Goal: Task Accomplishment & Management: Complete application form

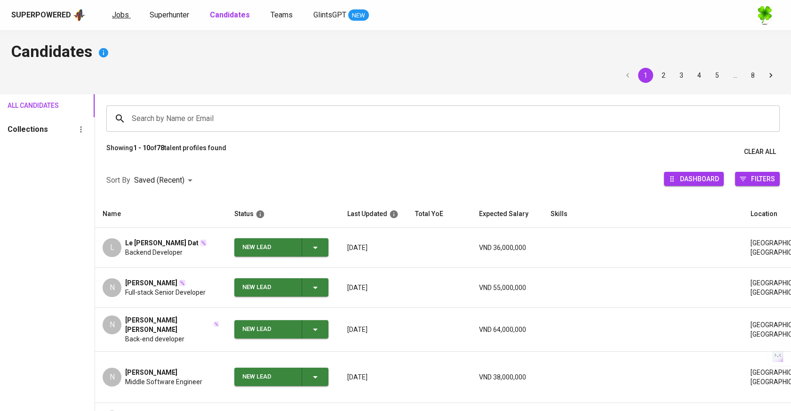
click at [128, 16] on link "Jobs" at bounding box center [121, 15] width 19 height 12
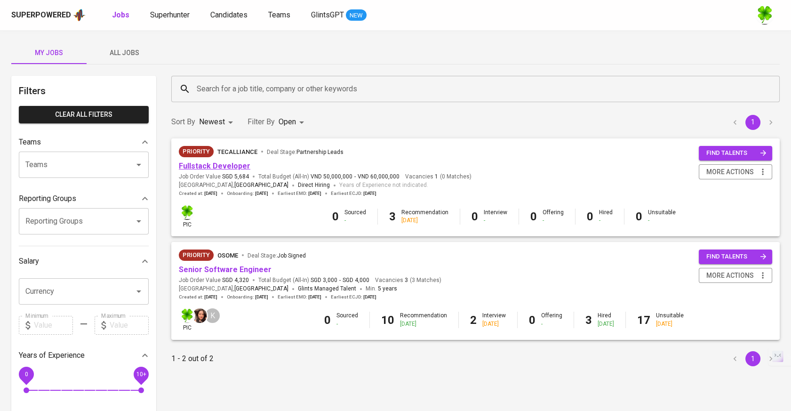
click at [224, 165] on link "Fullstack Developer" at bounding box center [215, 165] width 72 height 9
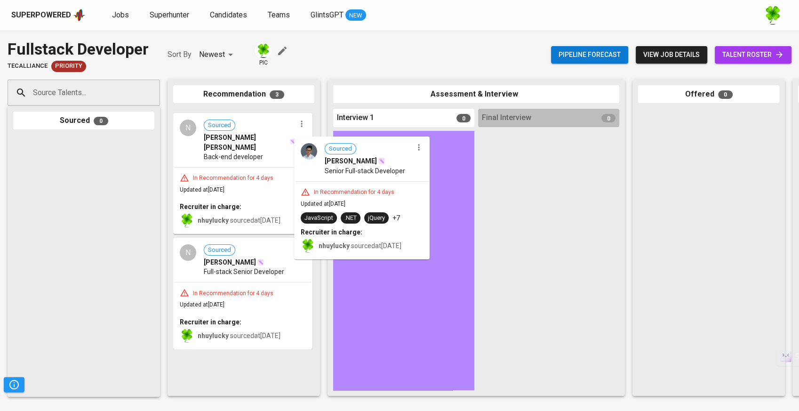
drag, startPoint x: 254, startPoint y: 167, endPoint x: 386, endPoint y: 196, distance: 135.4
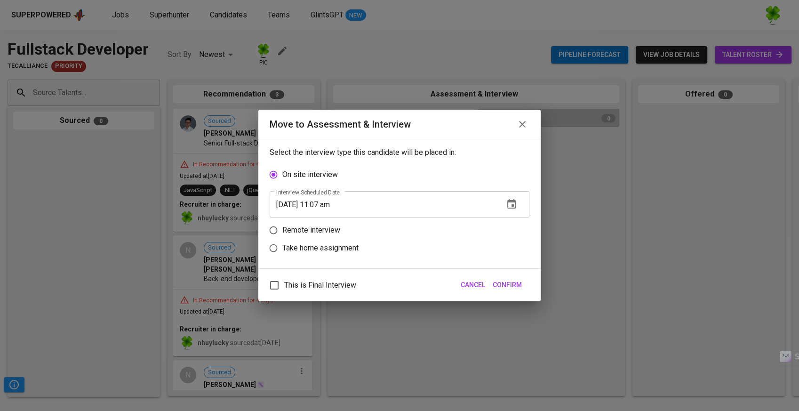
click at [285, 242] on label "Take home assignment" at bounding box center [393, 248] width 257 height 18
click at [282, 242] on input "Take home assignment" at bounding box center [274, 248] width 18 height 18
radio input "true"
click at [511, 243] on icon "button" at bounding box center [511, 239] width 8 height 9
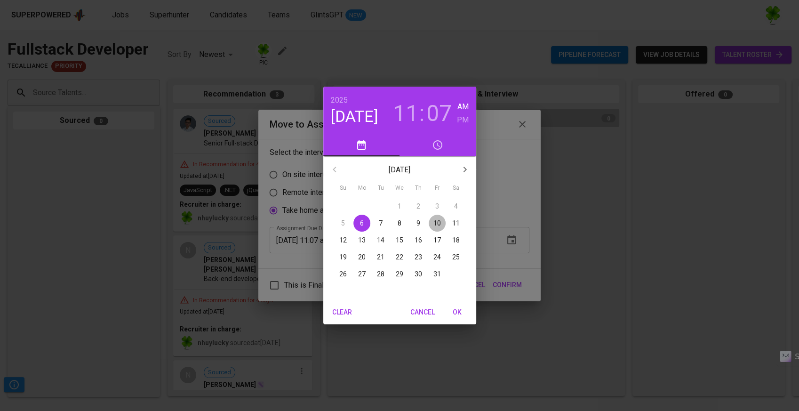
click at [437, 226] on p "10" at bounding box center [438, 222] width 8 height 9
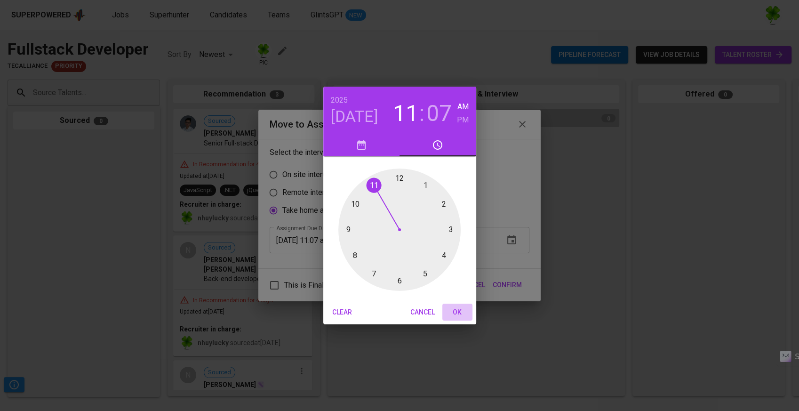
click at [458, 313] on span "OK" at bounding box center [457, 312] width 23 height 12
type input "[DATE] 11:07 am"
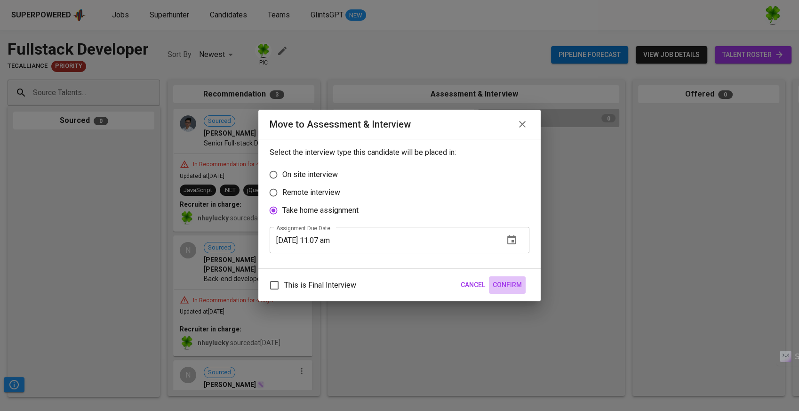
click at [505, 287] on span "Confirm" at bounding box center [507, 285] width 29 height 12
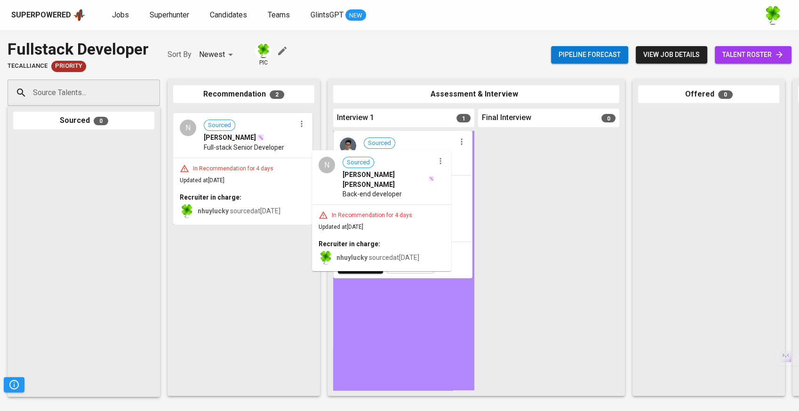
drag, startPoint x: 259, startPoint y: 177, endPoint x: 401, endPoint y: 220, distance: 148.3
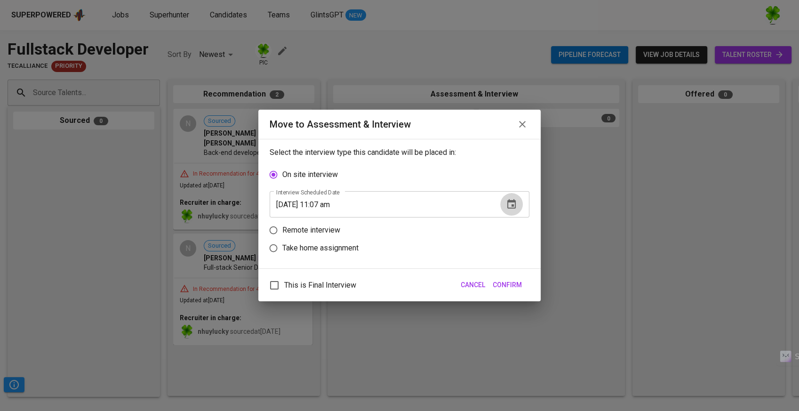
click at [513, 209] on icon "button" at bounding box center [511, 203] width 8 height 9
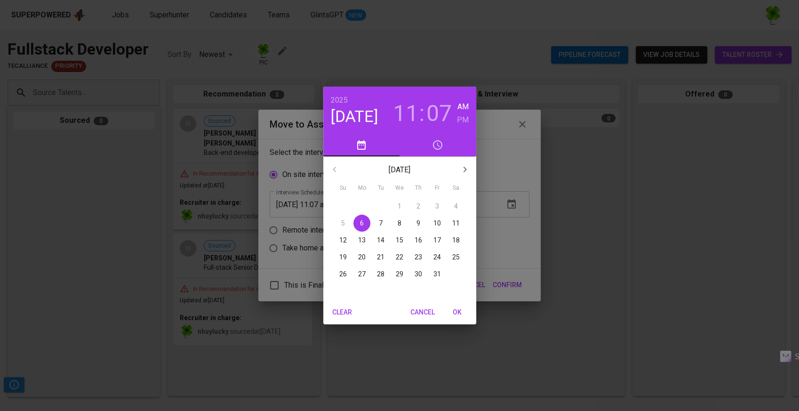
click at [514, 212] on div "[DATE] 11 : 07 AM PM [DATE] Su Mo Tu We Th Fr Sa 28 29 30 1 2 3 4 5 6 7 8 9 10 …" at bounding box center [399, 205] width 799 height 411
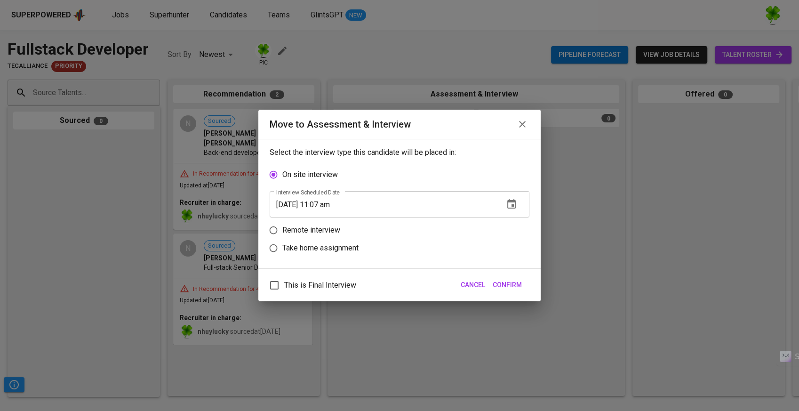
click at [338, 243] on p "Take home assignment" at bounding box center [320, 247] width 76 height 11
click at [282, 243] on input "Take home assignment" at bounding box center [274, 248] width 18 height 18
radio input "true"
click at [506, 230] on button "button" at bounding box center [511, 240] width 23 height 23
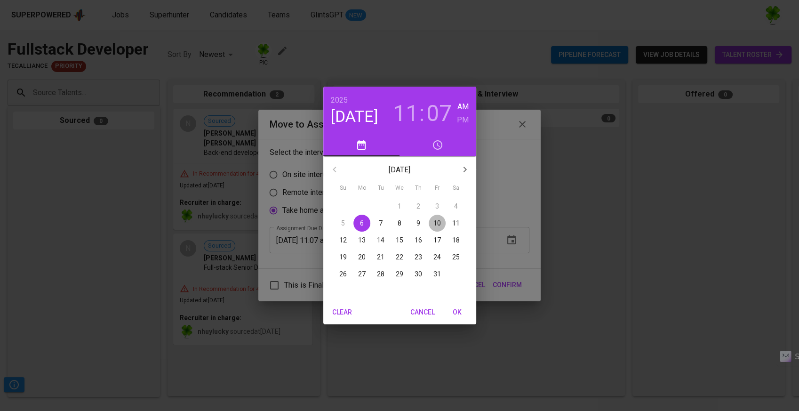
click at [440, 221] on p "10" at bounding box center [438, 222] width 8 height 9
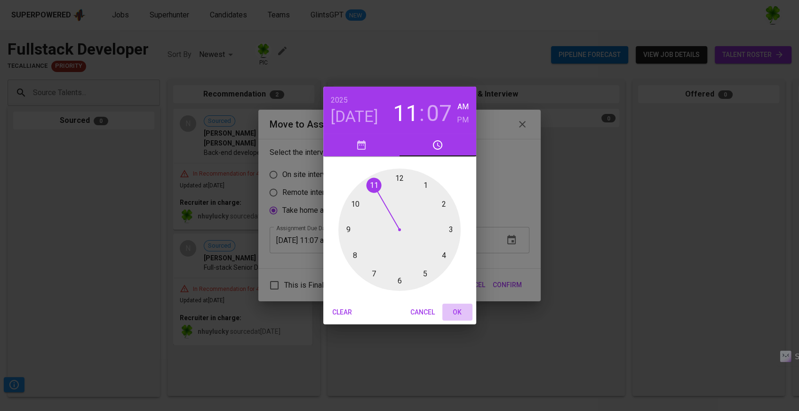
click at [457, 314] on span "OK" at bounding box center [457, 312] width 23 height 12
type input "[DATE] 11:07 am"
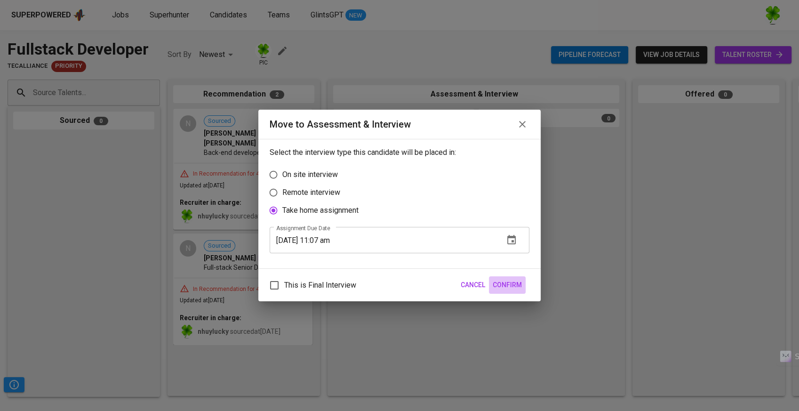
click at [509, 281] on span "Confirm" at bounding box center [507, 285] width 29 height 12
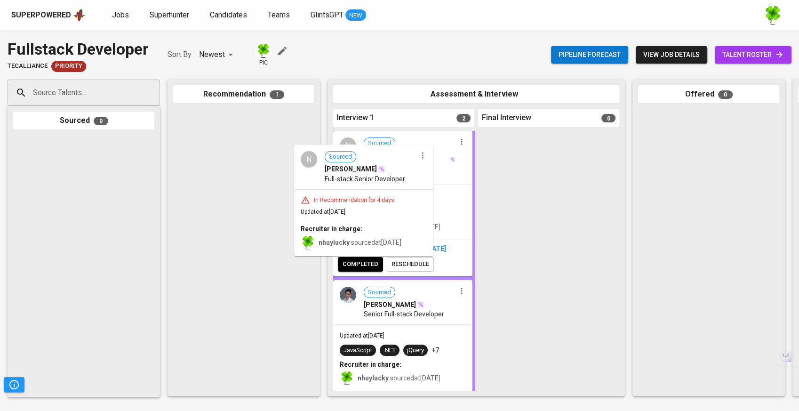
drag, startPoint x: 265, startPoint y: 170, endPoint x: 392, endPoint y: 206, distance: 132.2
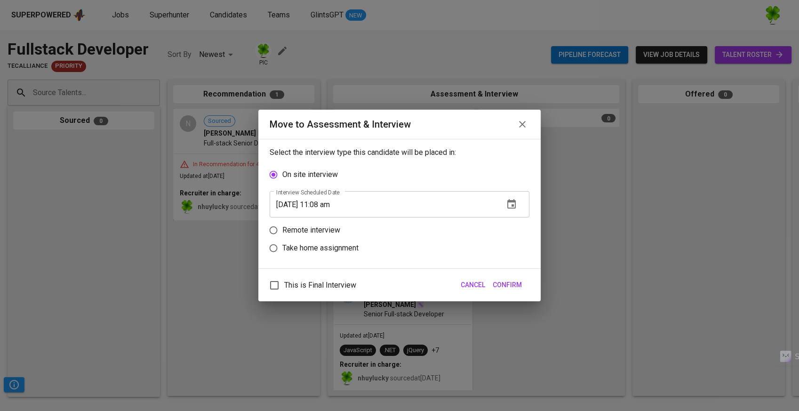
click at [327, 250] on p "Take home assignment" at bounding box center [320, 247] width 76 height 11
click at [282, 250] on input "Take home assignment" at bounding box center [274, 248] width 18 height 18
radio input "true"
click at [517, 242] on icon "button" at bounding box center [511, 239] width 11 height 11
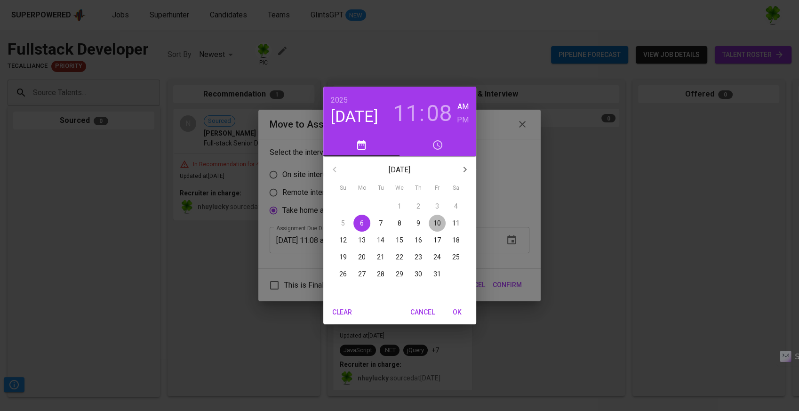
click at [435, 217] on button "10" at bounding box center [437, 223] width 17 height 17
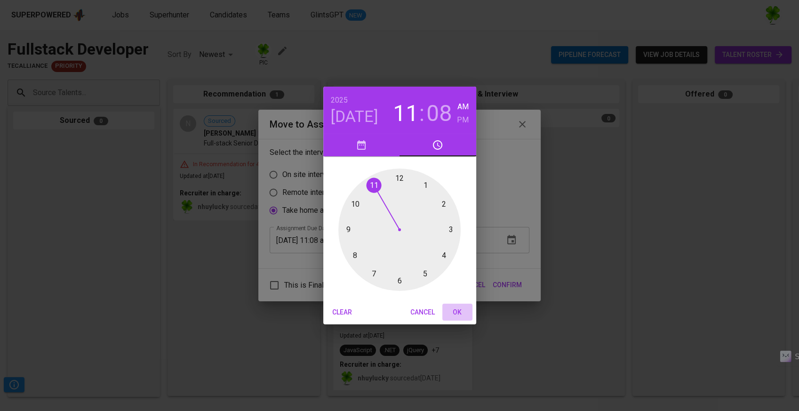
click at [449, 312] on span "OK" at bounding box center [457, 312] width 23 height 12
type input "[DATE] 11:08 am"
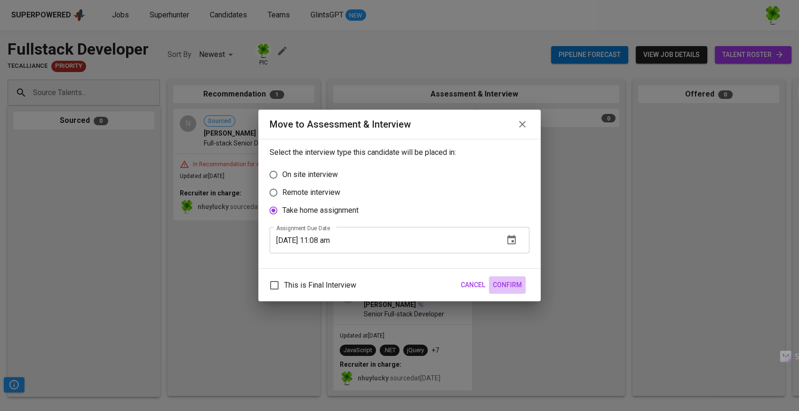
click at [515, 289] on span "Confirm" at bounding box center [507, 285] width 29 height 12
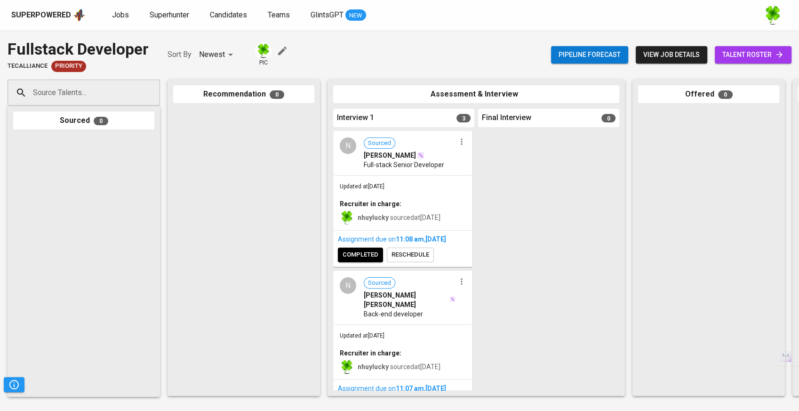
click at [73, 16] on img at bounding box center [79, 15] width 13 height 14
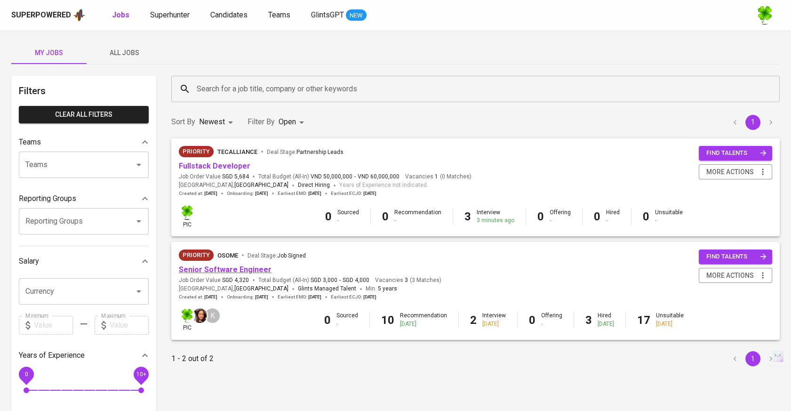
click at [234, 270] on link "Senior Software Engineer" at bounding box center [225, 269] width 93 height 9
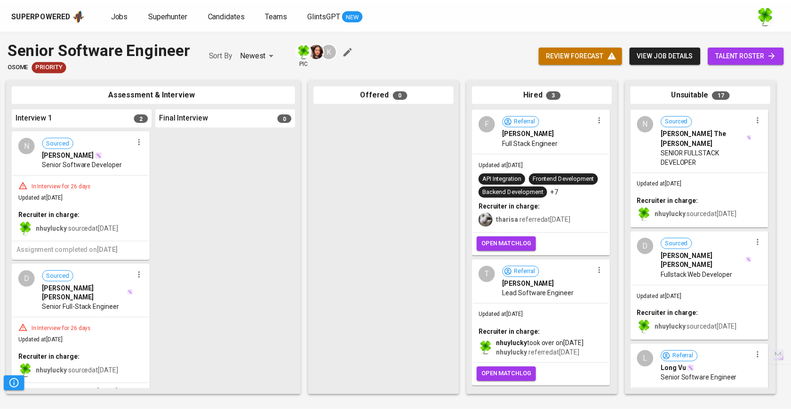
scroll to position [0, 321]
